Goal: Find specific fact

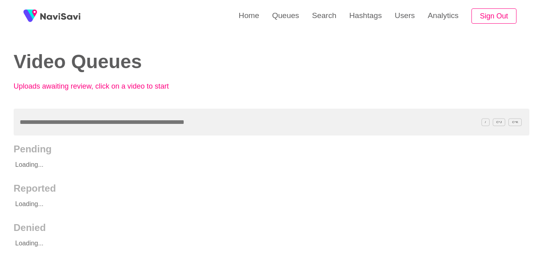
click at [396, 18] on link "Users" at bounding box center [404, 15] width 33 height 31
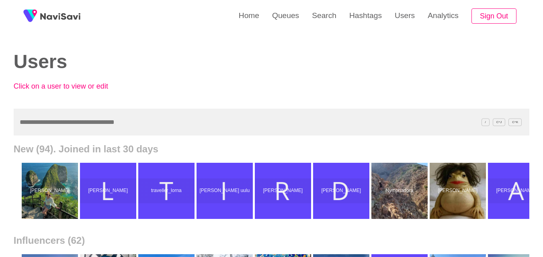
click at [45, 113] on input "text" at bounding box center [271, 122] width 515 height 27
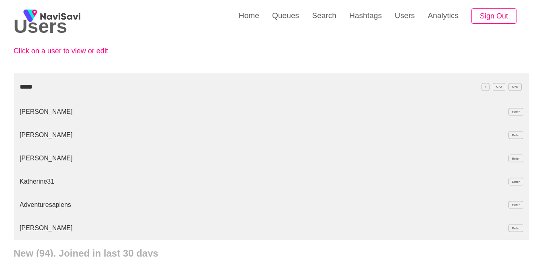
scroll to position [36, 0]
click at [36, 207] on li "Adventuresapiens Enter" at bounding box center [271, 204] width 515 height 23
type input "*****"
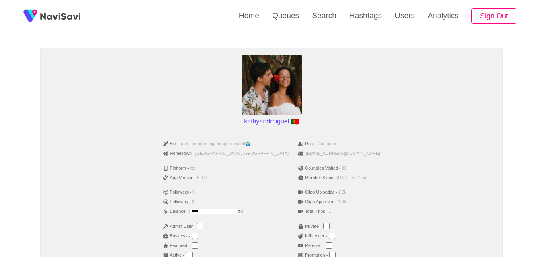
scroll to position [105, 0]
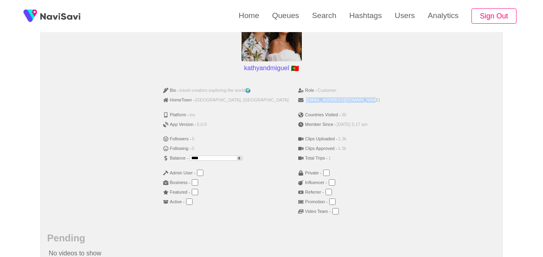
drag, startPoint x: 354, startPoint y: 103, endPoint x: 284, endPoint y: 102, distance: 69.5
click at [298, 102] on li "adventuresapiens@gmail.com" at bounding box center [339, 101] width 82 height 10
copy span "adventuresapiens@gmail.com"
